Goal: Task Accomplishment & Management: Use online tool/utility

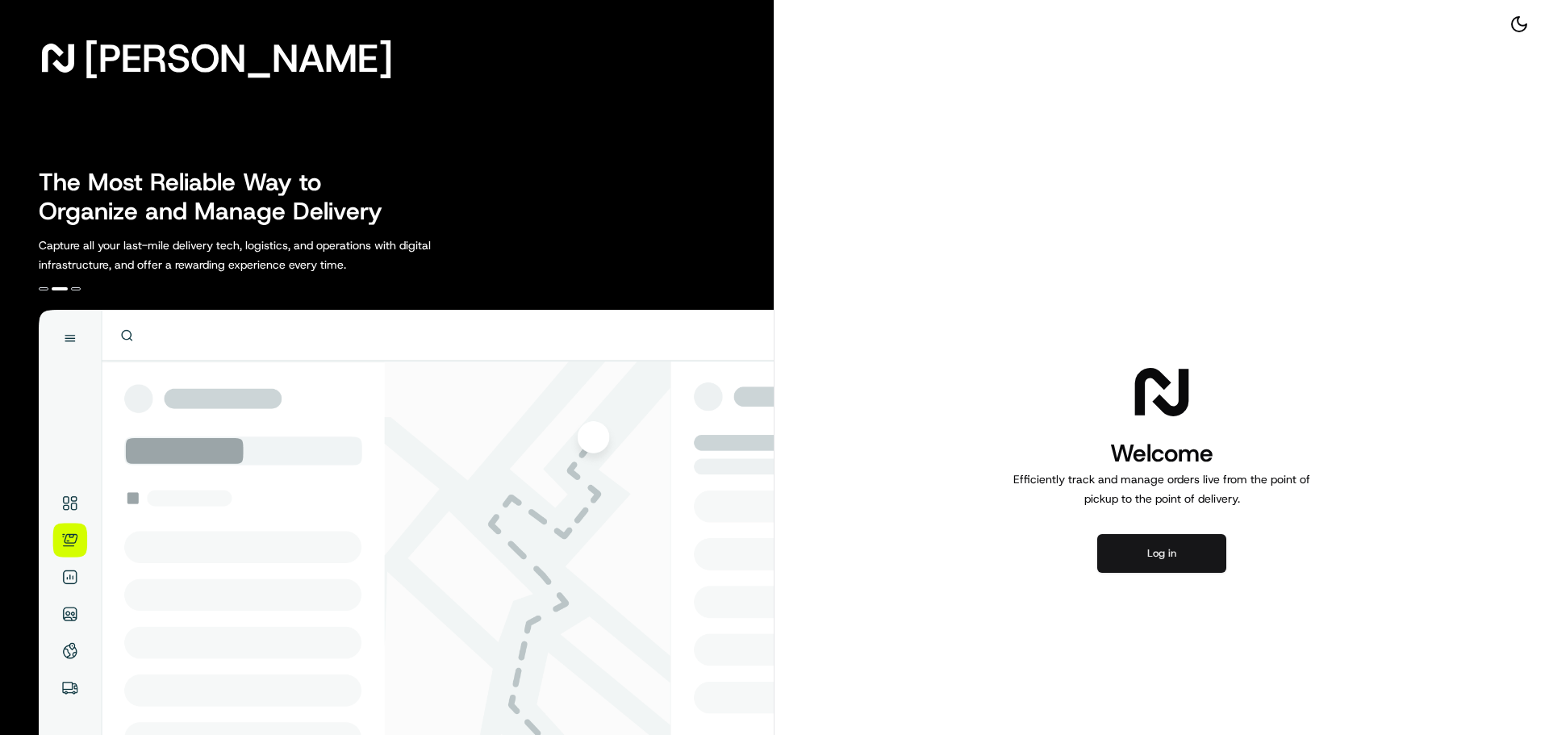
click at [1155, 544] on button "Log in" at bounding box center [1161, 553] width 129 height 39
